Goal: Task Accomplishment & Management: Use online tool/utility

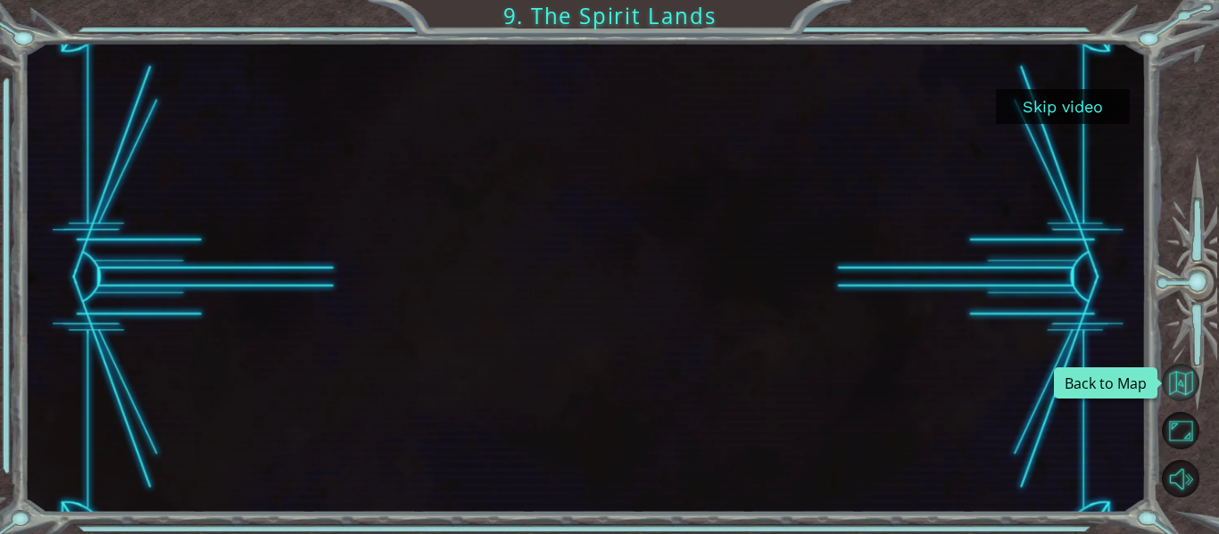
click at [1185, 375] on button "Back to Map" at bounding box center [1179, 382] width 37 height 37
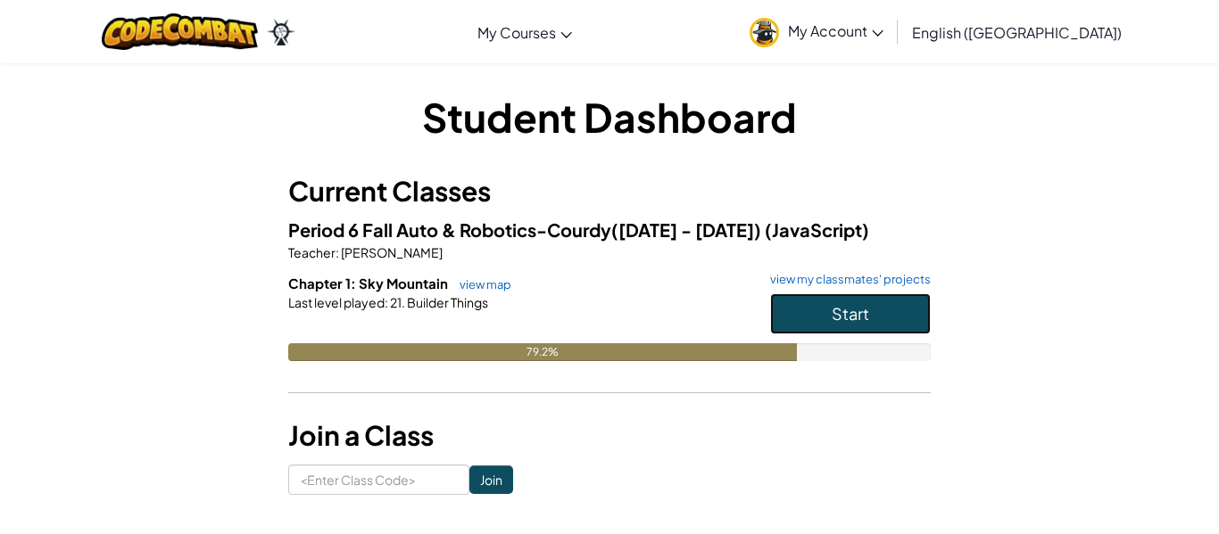
click at [837, 318] on span "Start" at bounding box center [849, 313] width 37 height 21
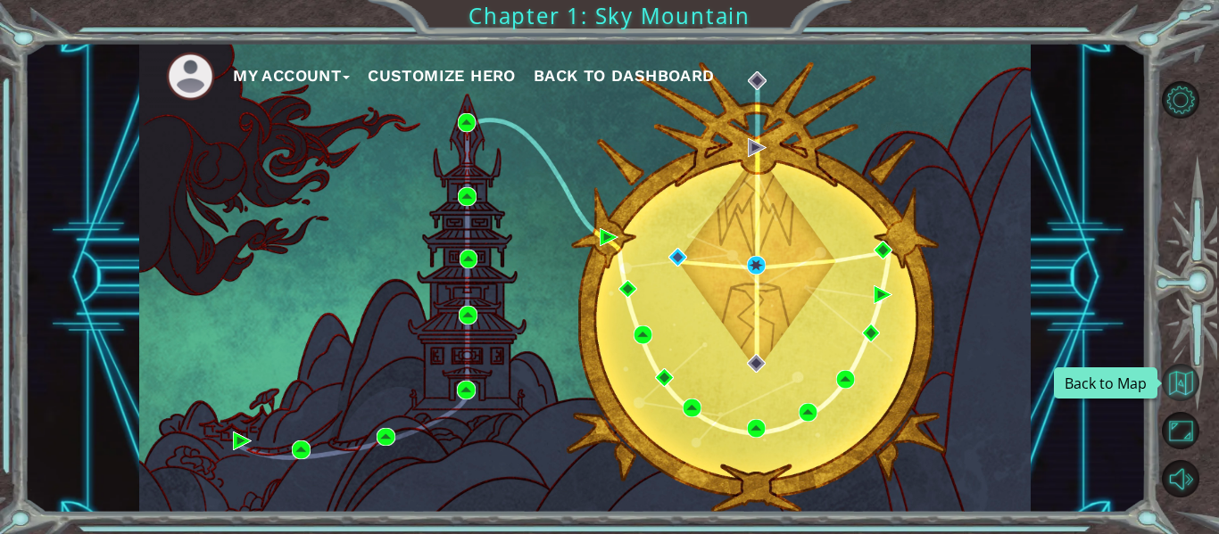
click at [1177, 378] on button "Back to Map" at bounding box center [1179, 382] width 37 height 37
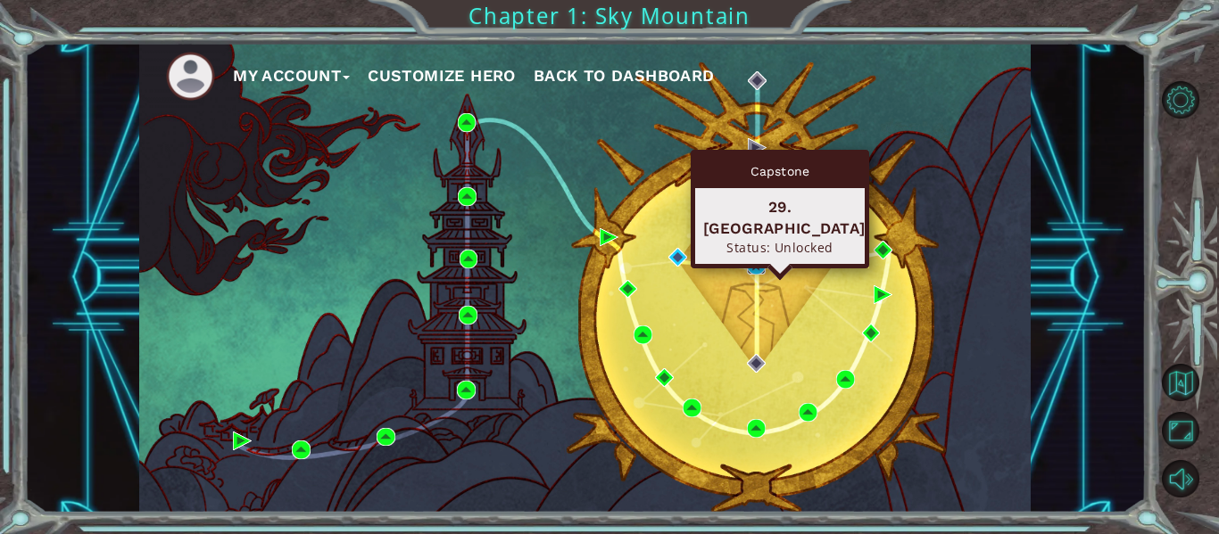
click at [756, 264] on img at bounding box center [756, 265] width 19 height 19
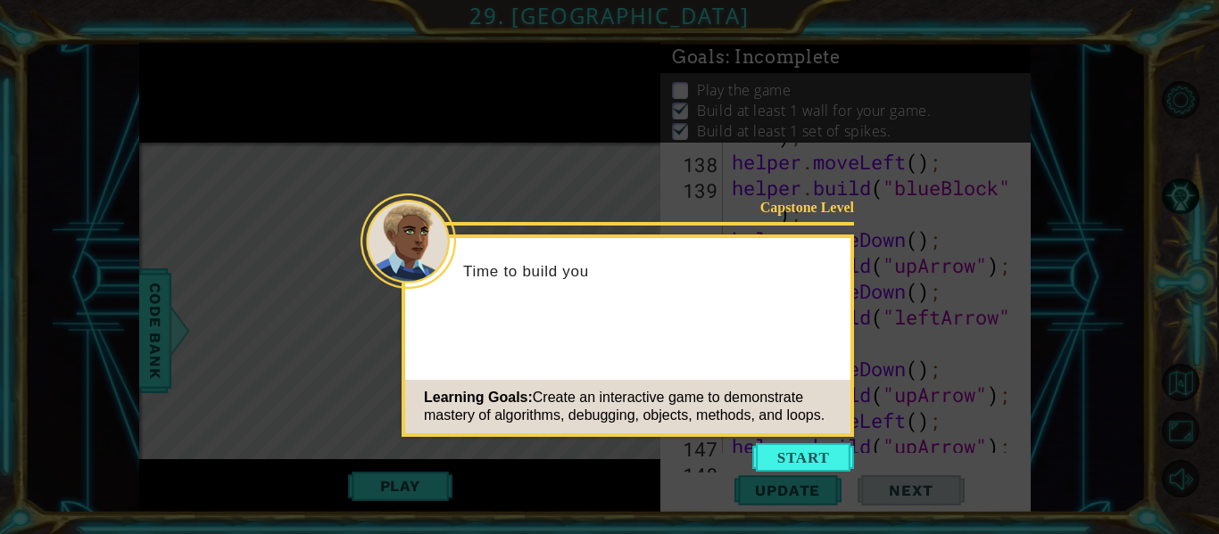
scroll to position [4889, 0]
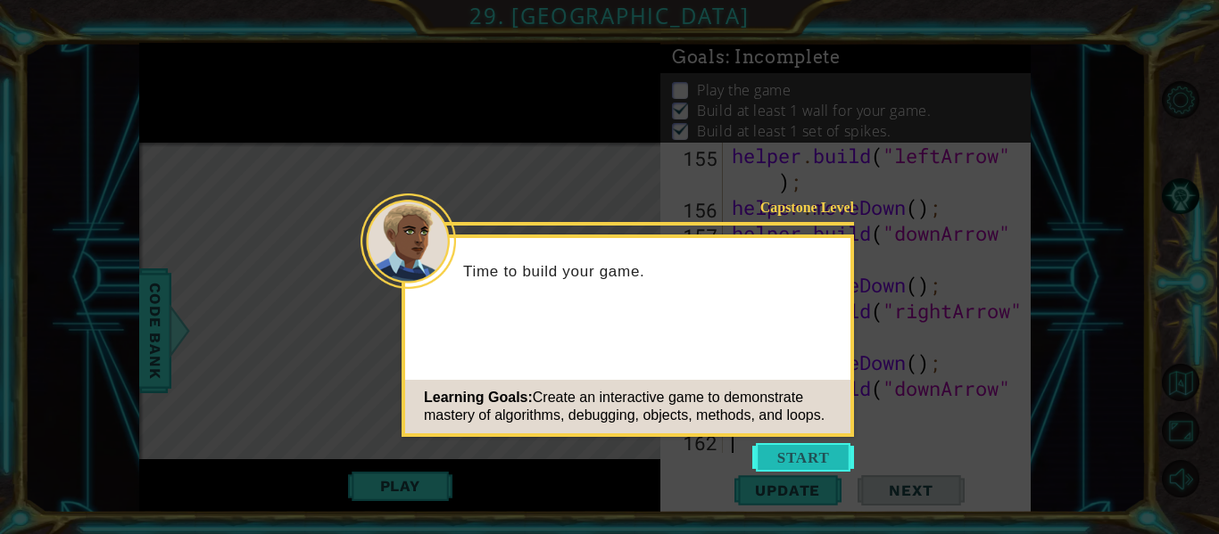
click at [810, 448] on button "Start" at bounding box center [803, 457] width 102 height 29
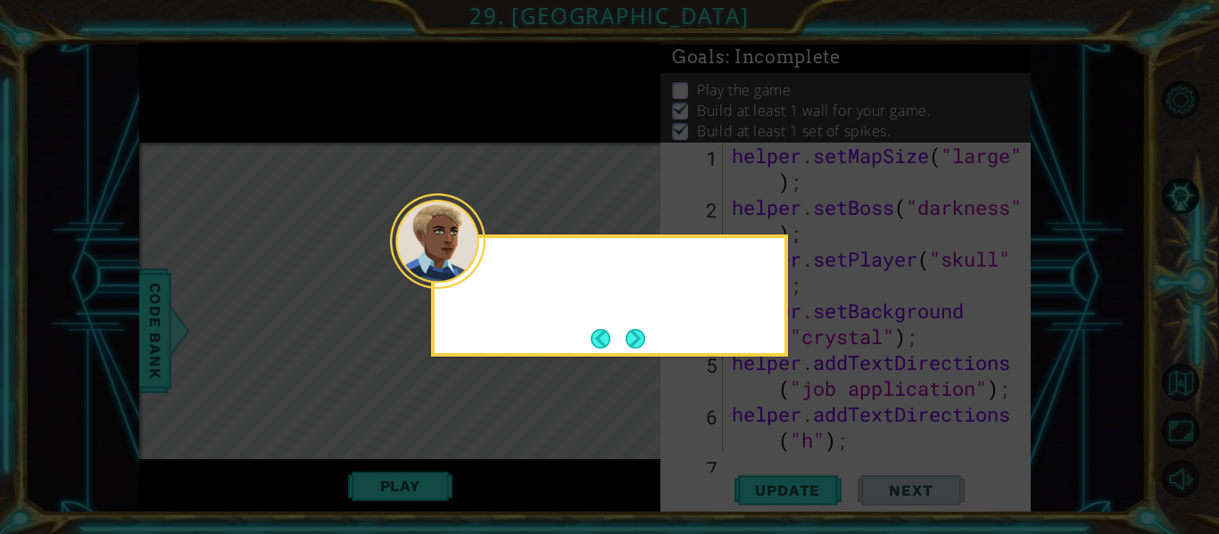
scroll to position [0, 0]
click at [635, 333] on button "Next" at bounding box center [635, 339] width 20 height 20
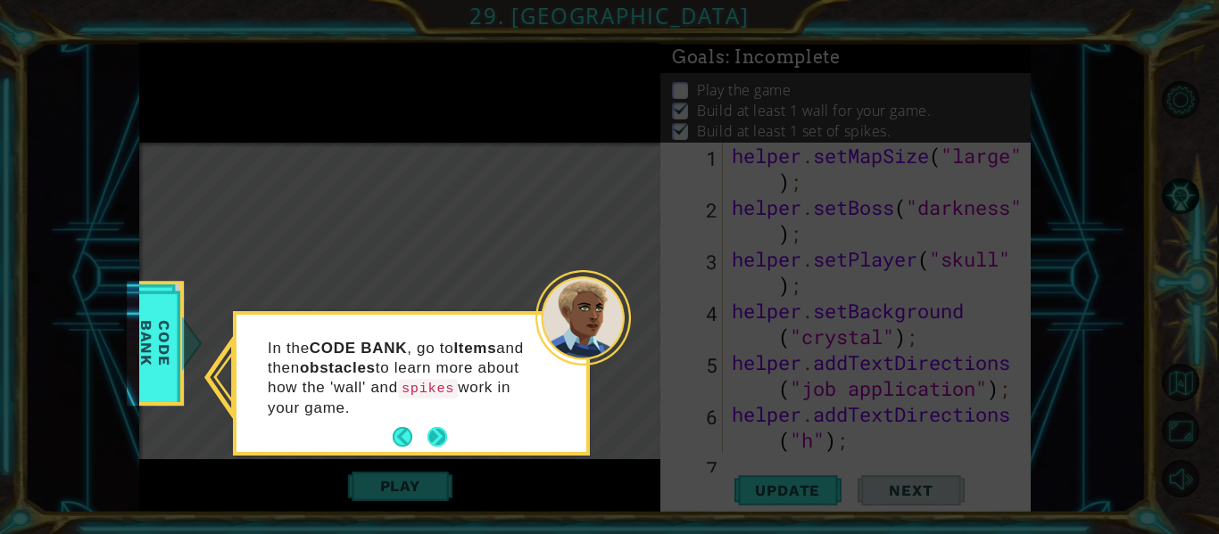
click at [429, 427] on button "Next" at bounding box center [436, 437] width 21 height 21
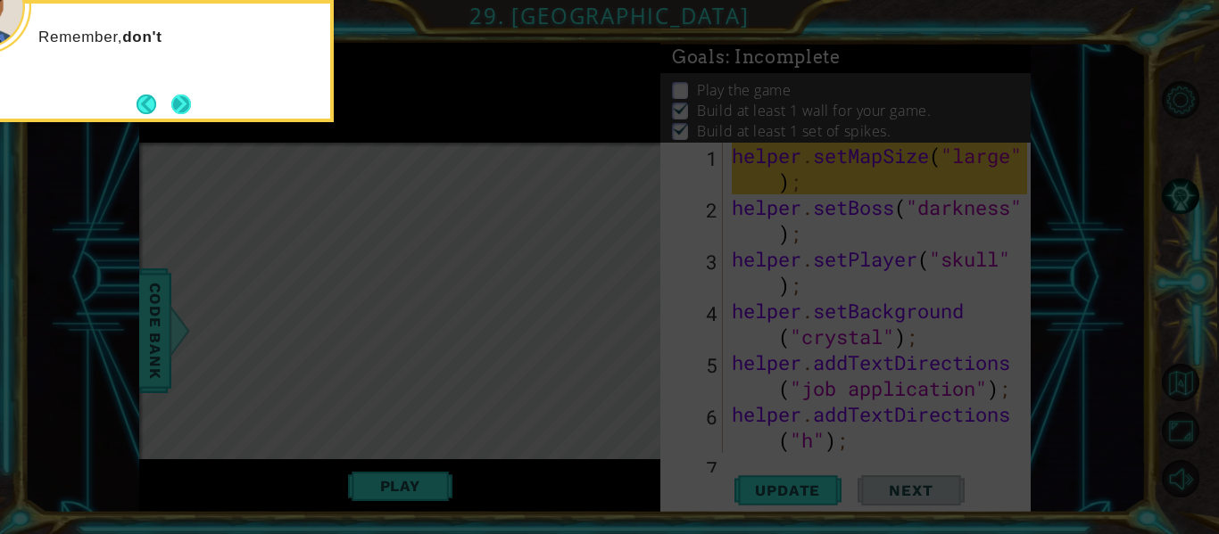
click at [189, 109] on button "Next" at bounding box center [180, 104] width 21 height 21
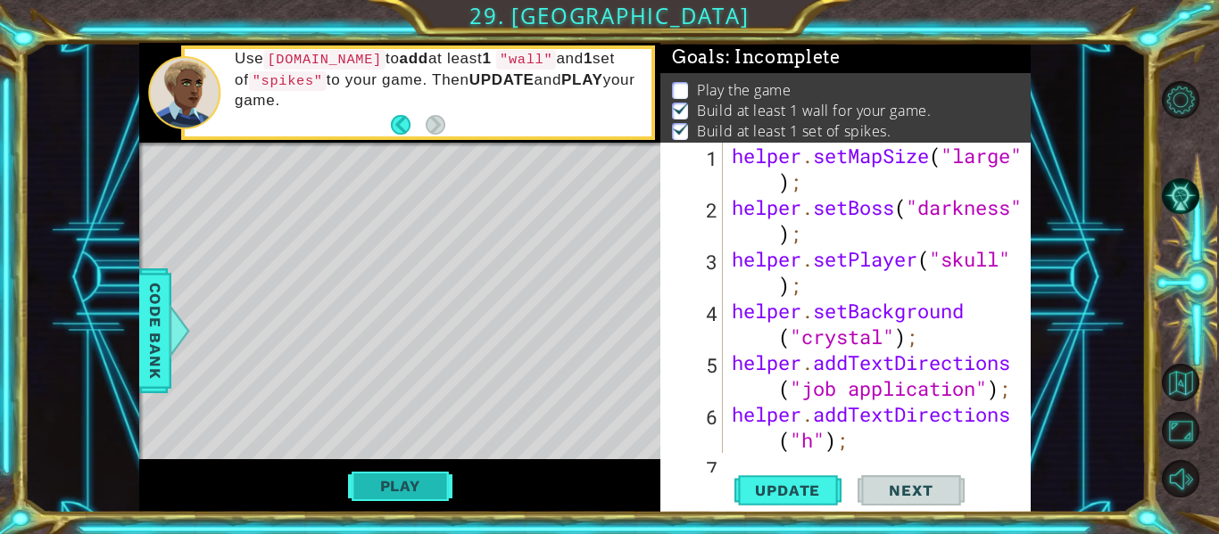
click at [422, 493] on button "Play" at bounding box center [400, 486] width 104 height 34
